Goal: Information Seeking & Learning: Learn about a topic

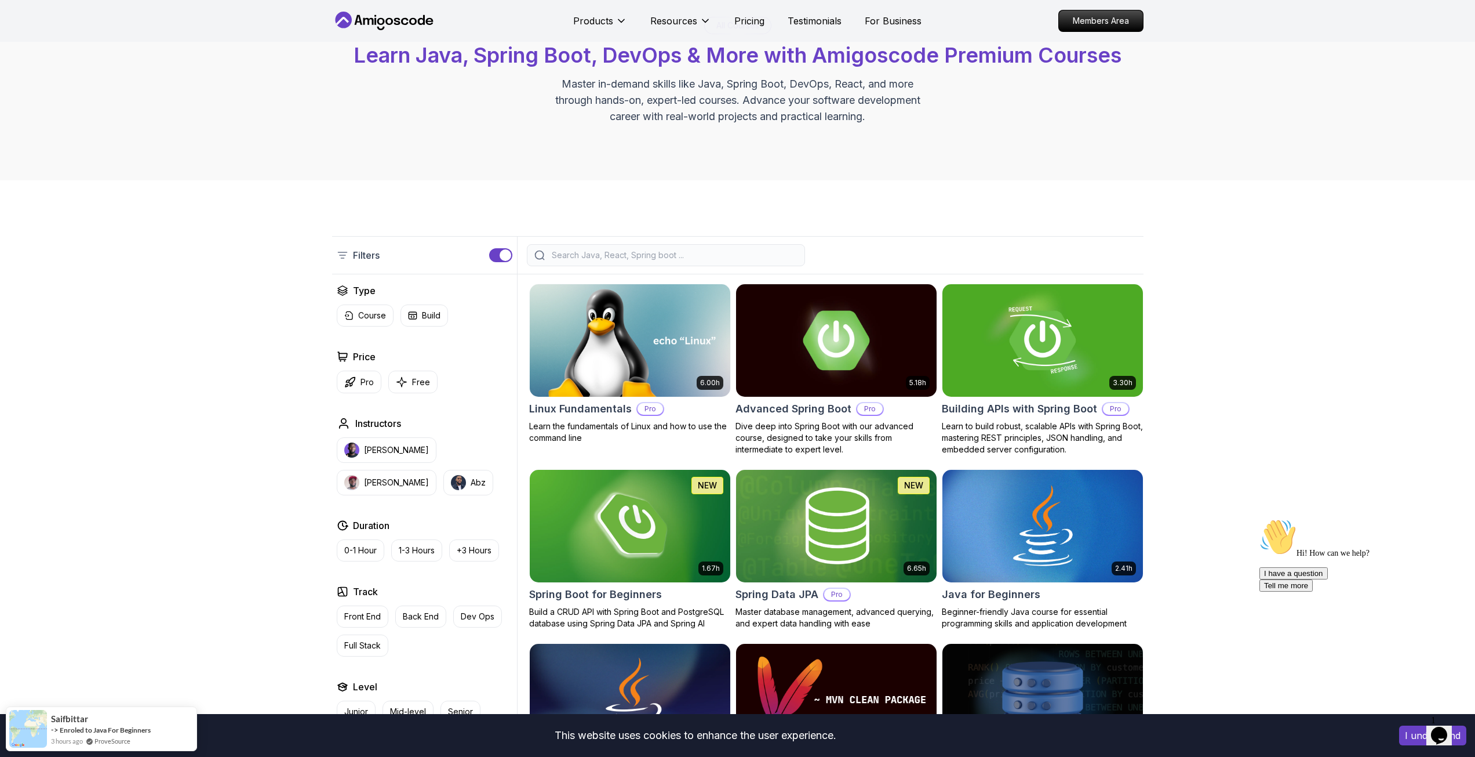
scroll to position [80, 0]
click at [364, 445] on p "Nelson Djalo" at bounding box center [396, 451] width 65 height 12
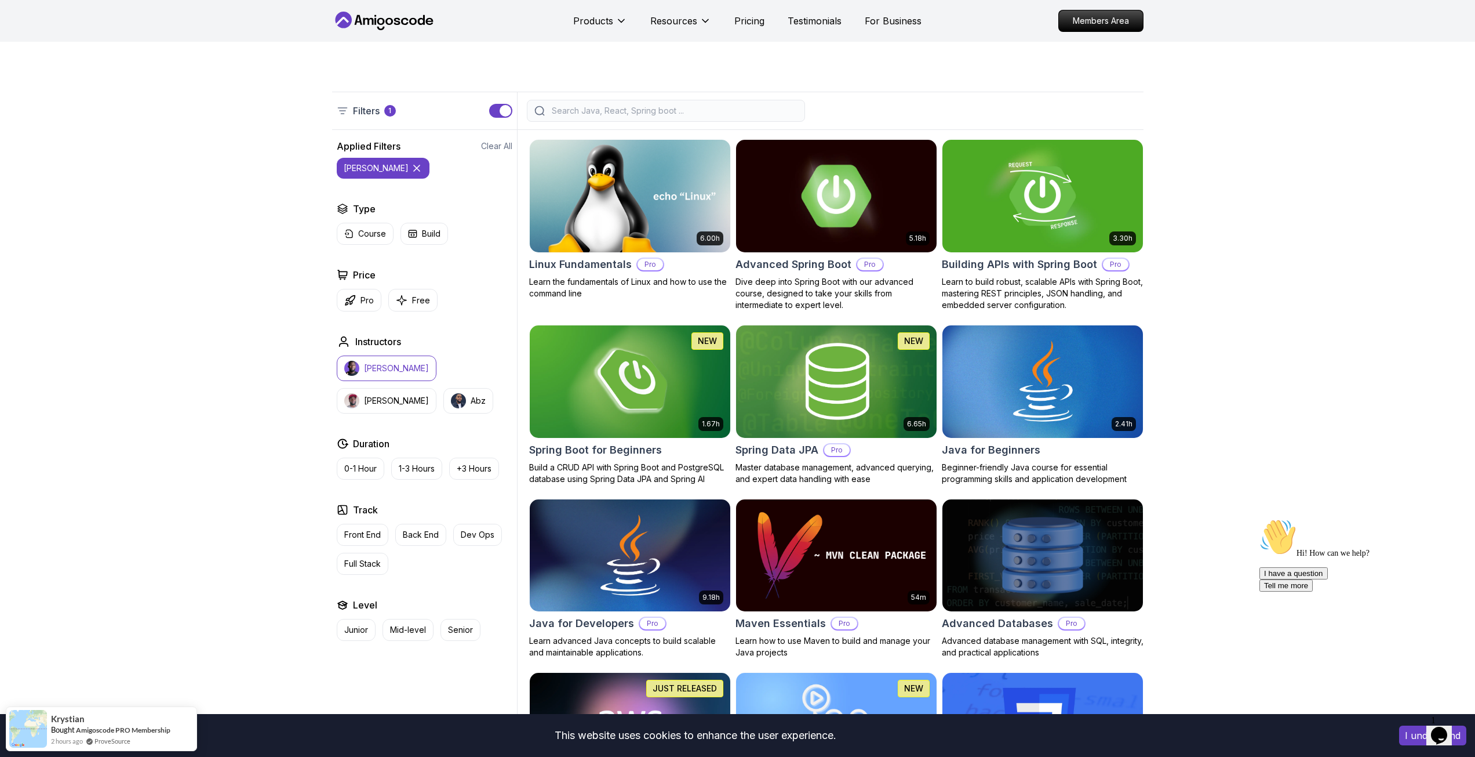
scroll to position [254, 0]
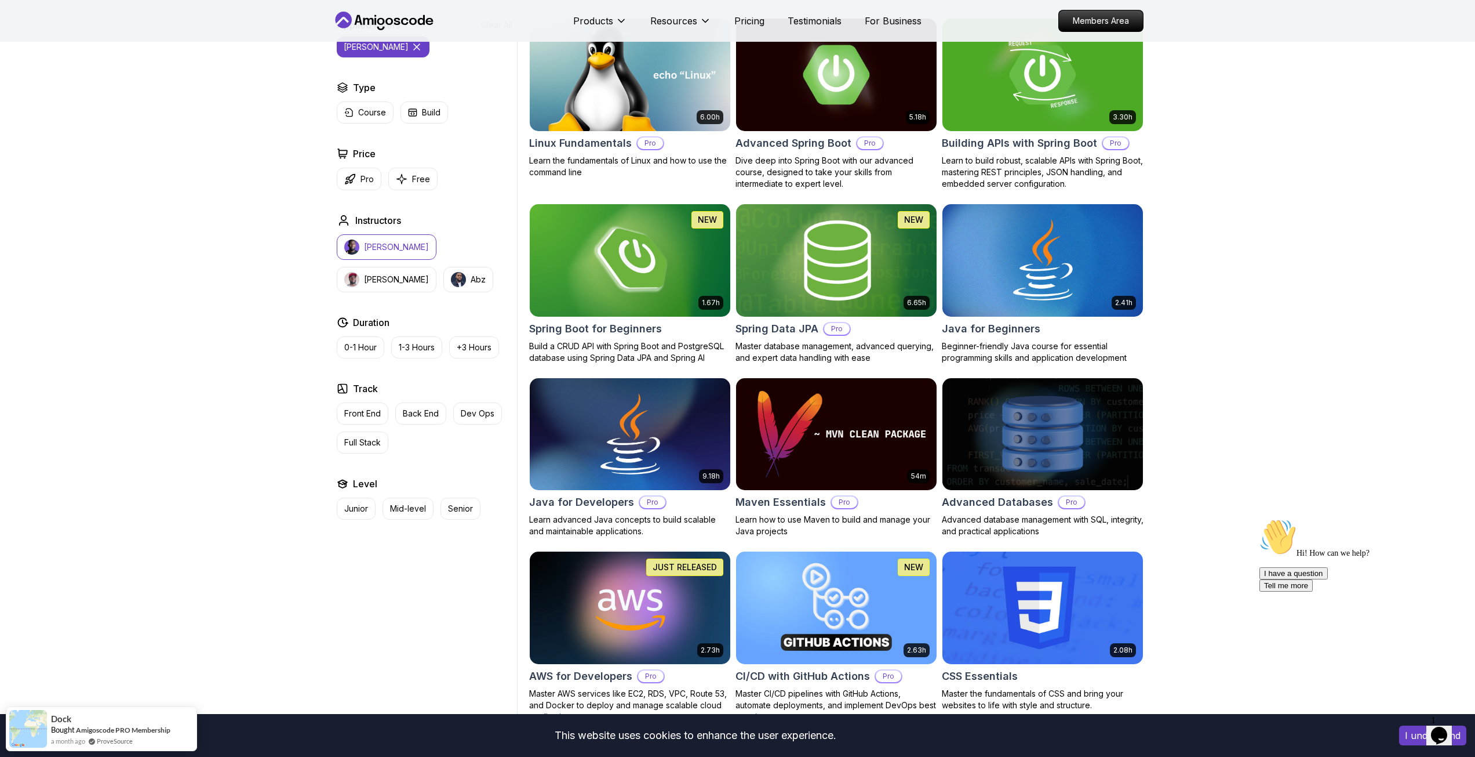
scroll to position [312, 0]
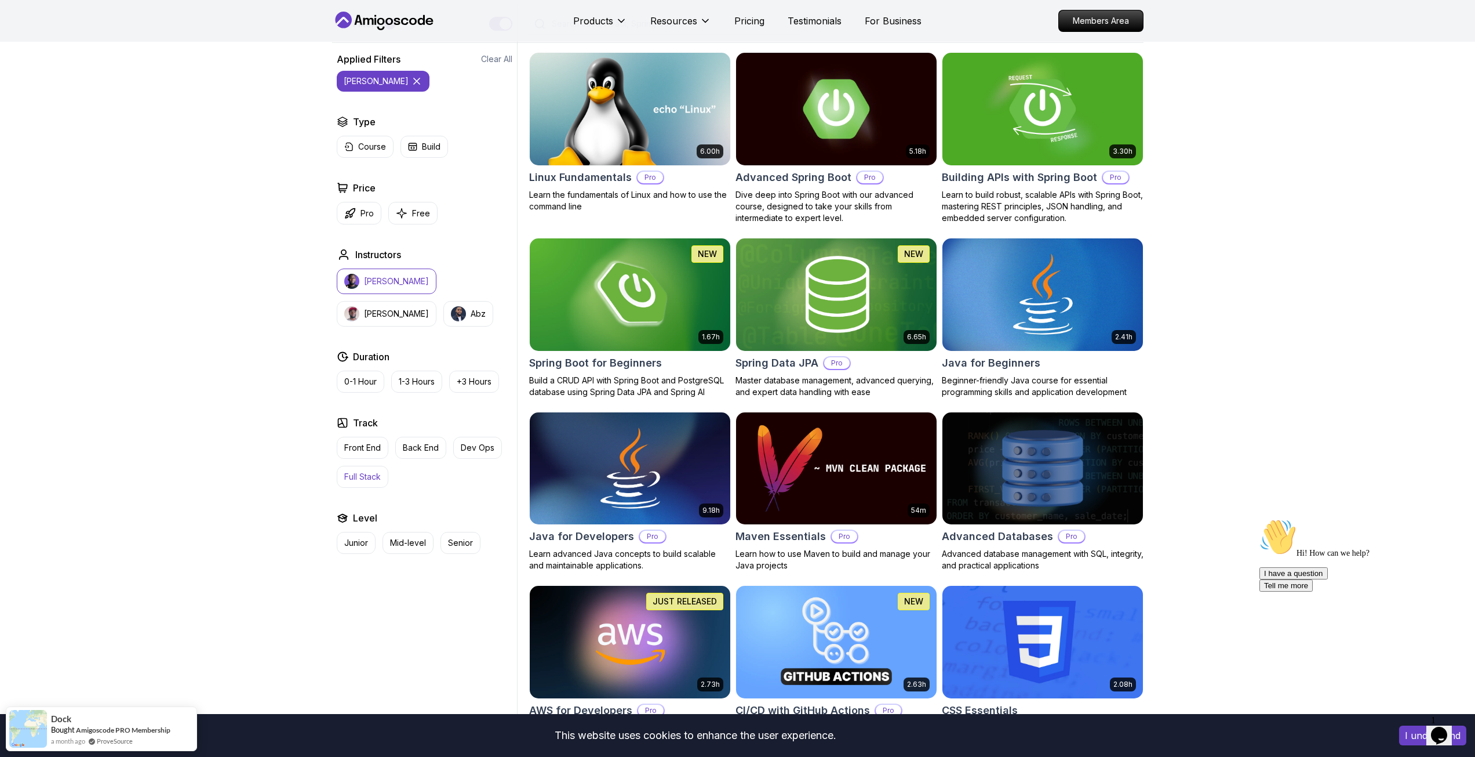
click at [363, 474] on p "Full Stack" at bounding box center [362, 477] width 37 height 12
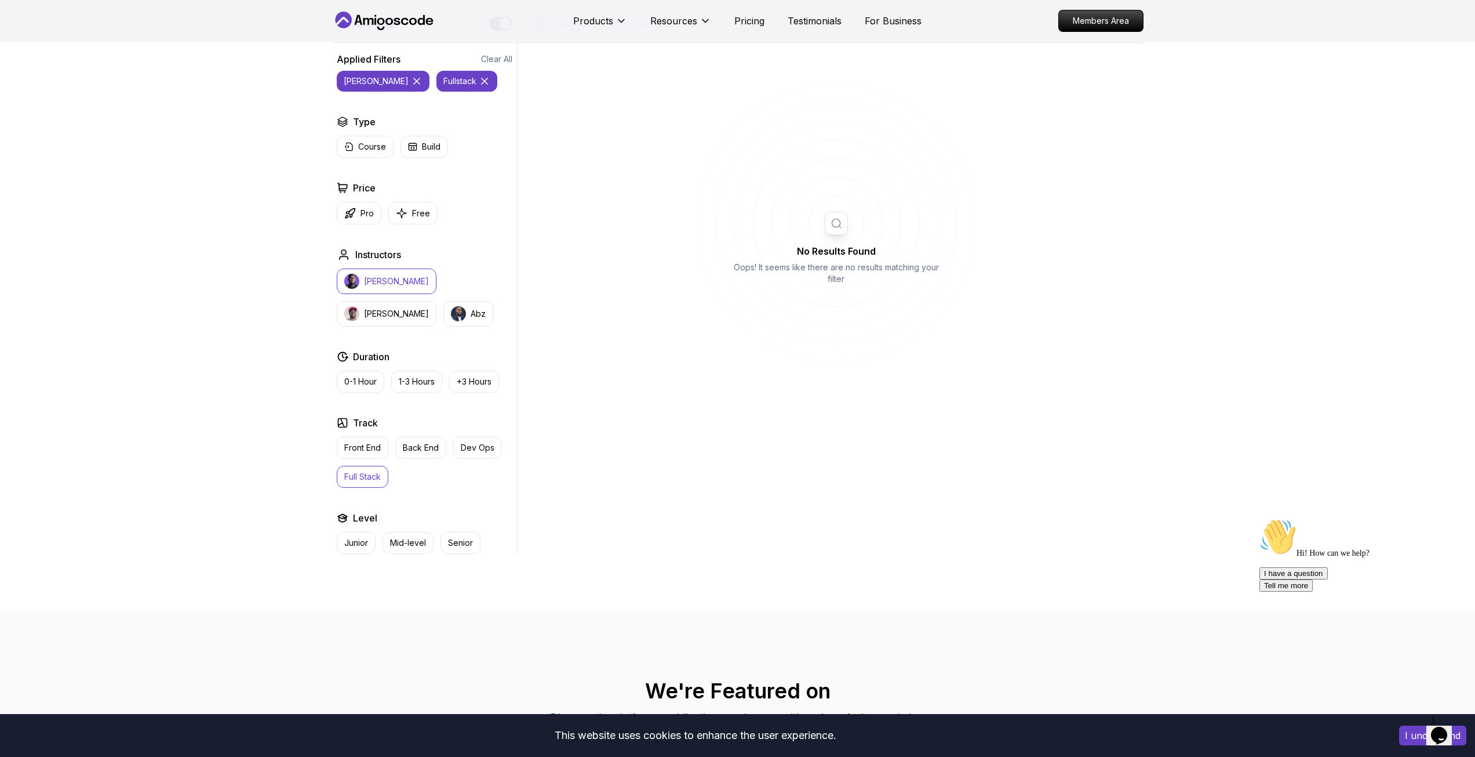
click at [365, 481] on p "Full Stack" at bounding box center [362, 477] width 37 height 12
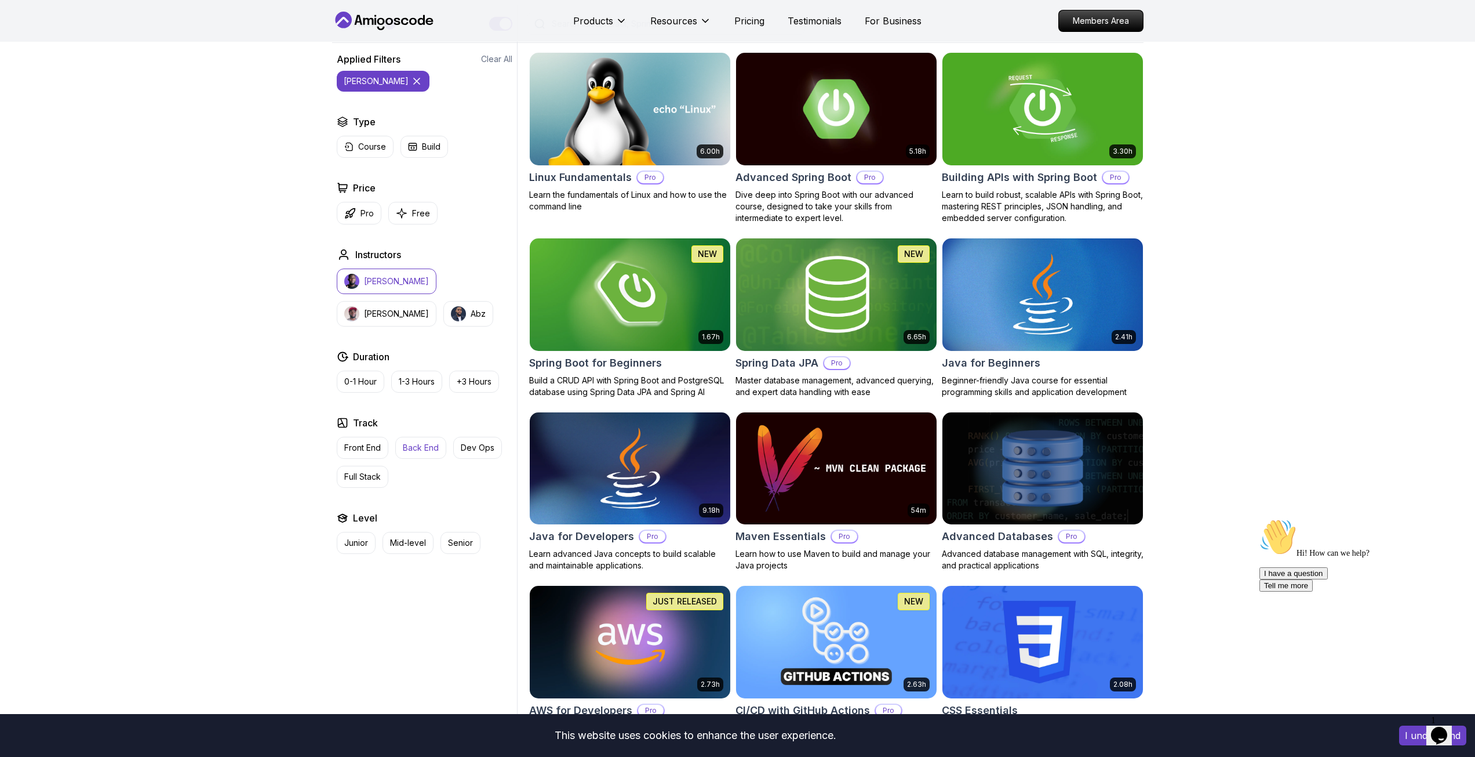
click at [423, 449] on p "Back End" at bounding box center [421, 448] width 36 height 12
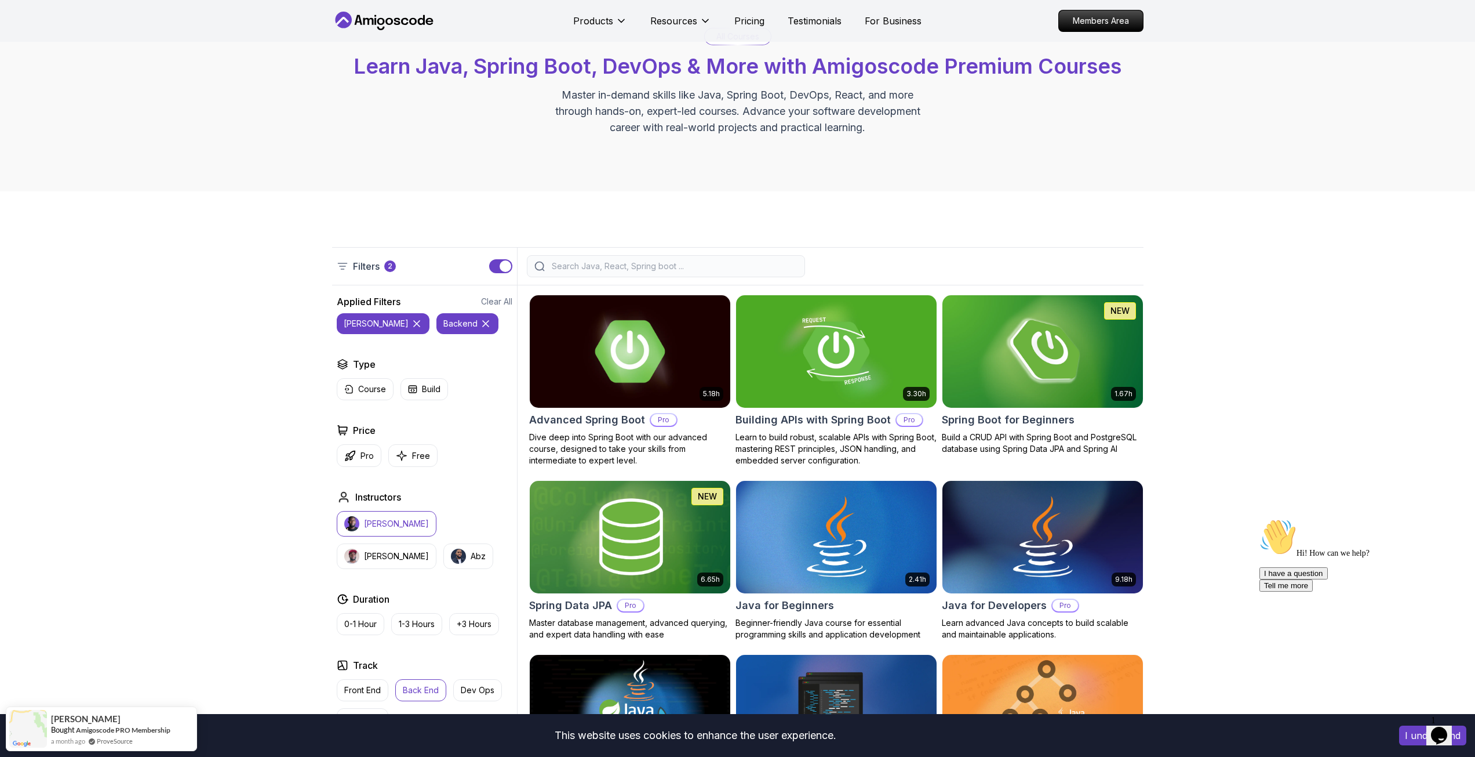
scroll to position [22, 0]
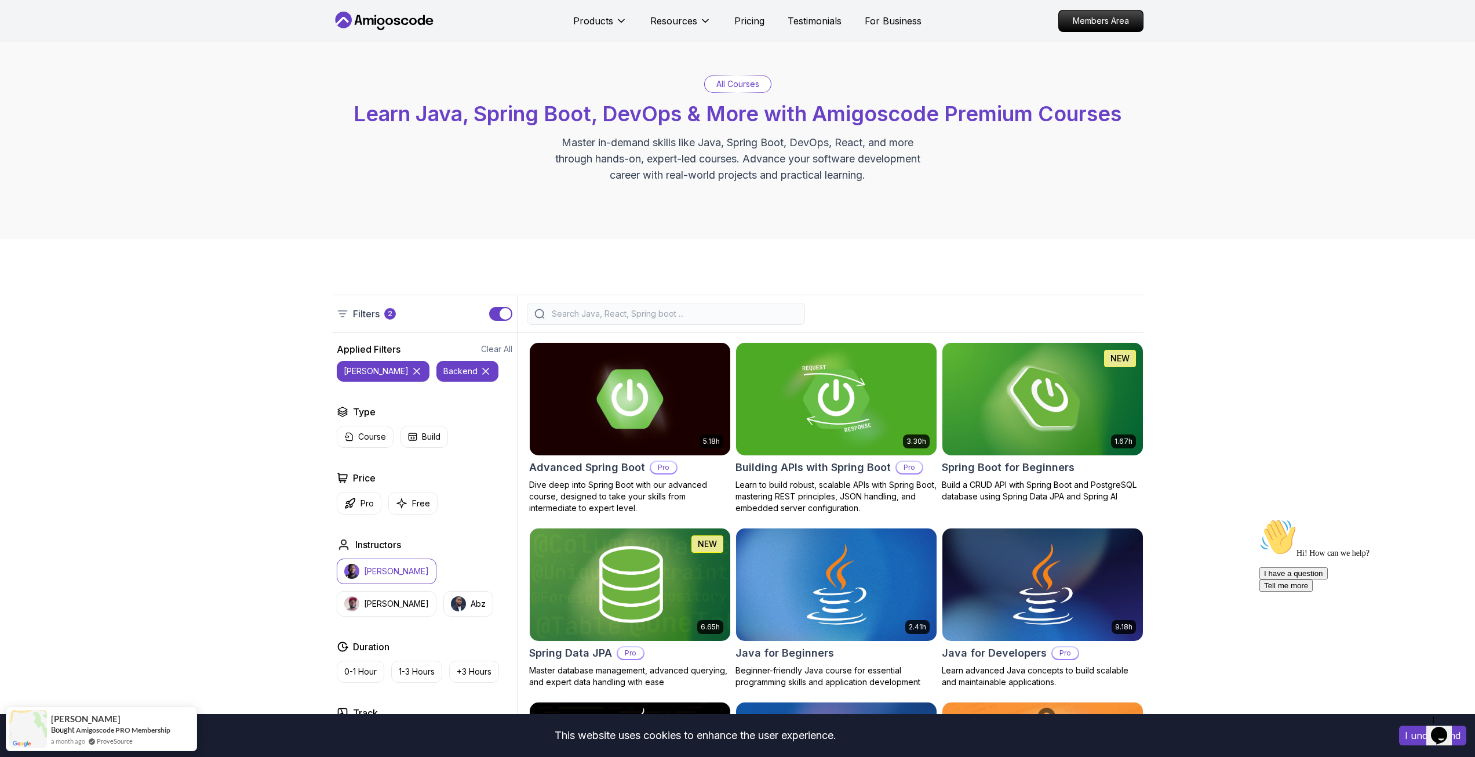
click at [480, 373] on icon at bounding box center [486, 371] width 12 height 12
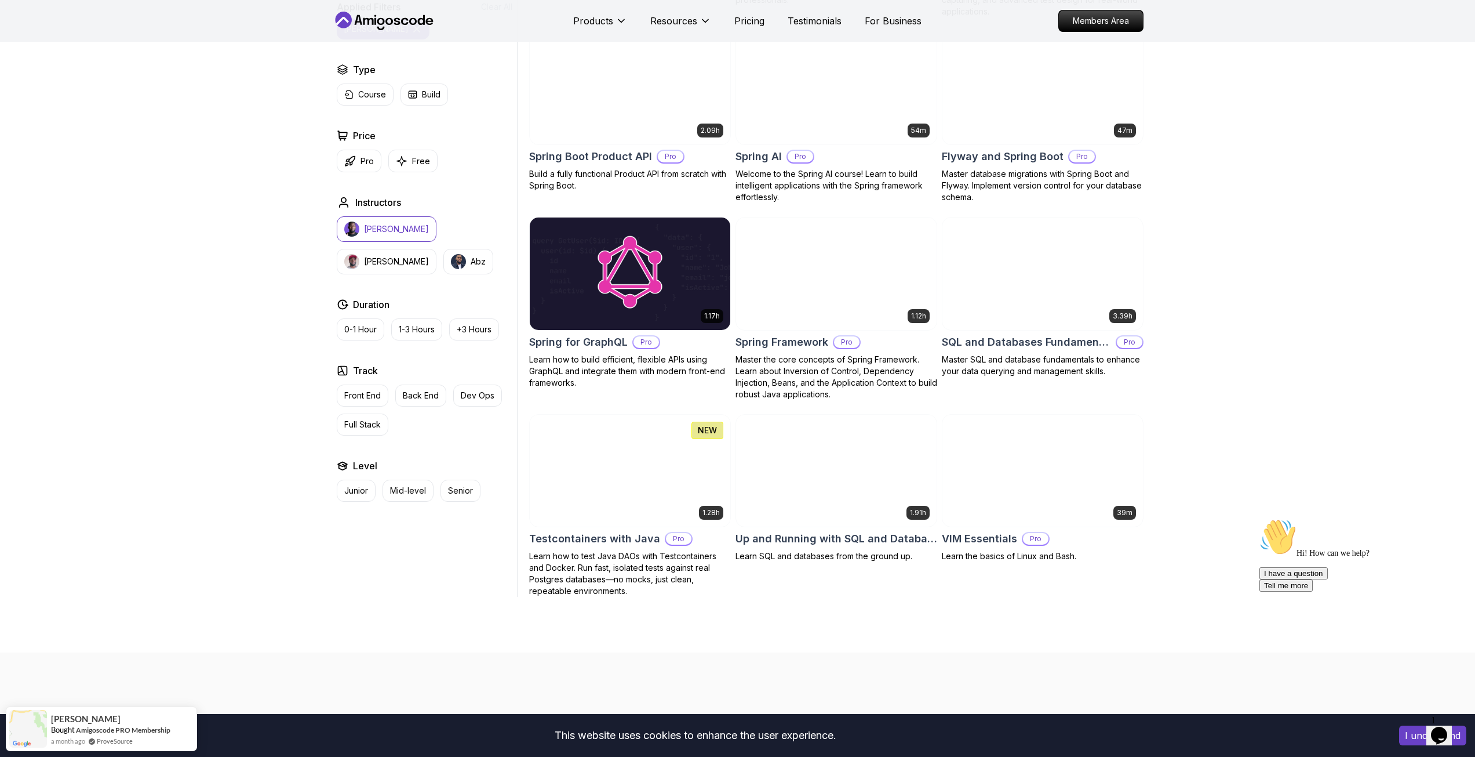
scroll to position [2631, 0]
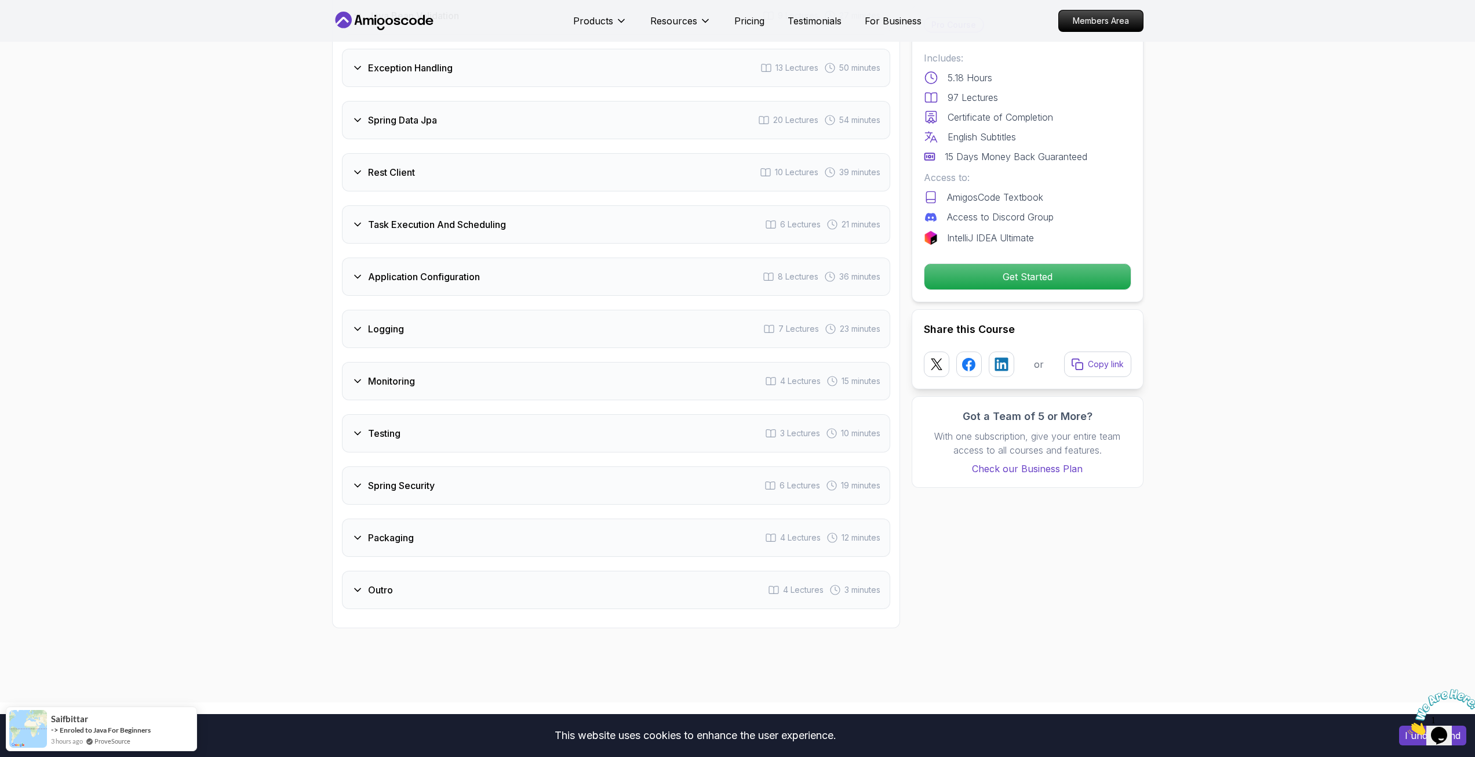
scroll to position [1797, 0]
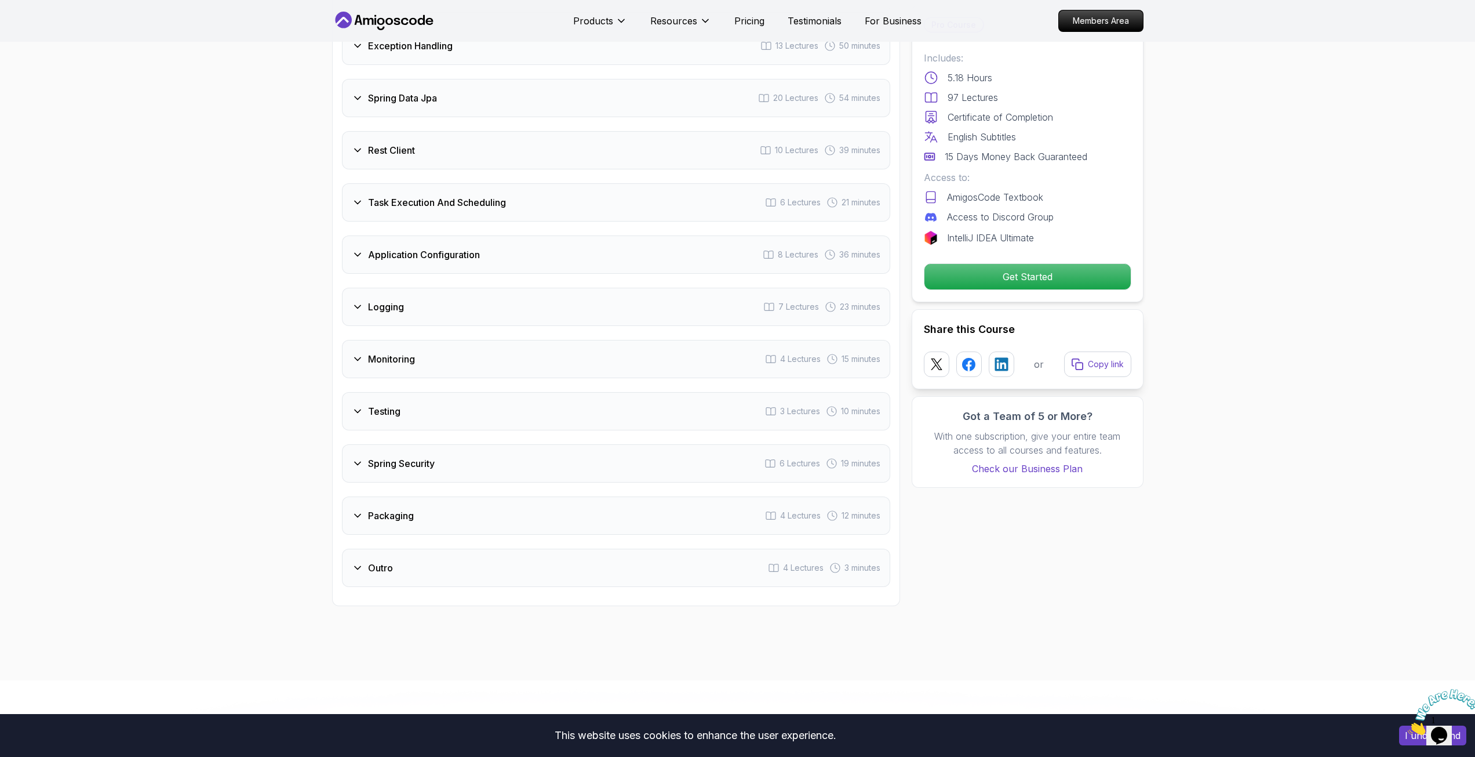
click at [429, 288] on div "Logging 7 Lectures 23 minutes" at bounding box center [616, 307] width 548 height 38
